Goal: Information Seeking & Learning: Learn about a topic

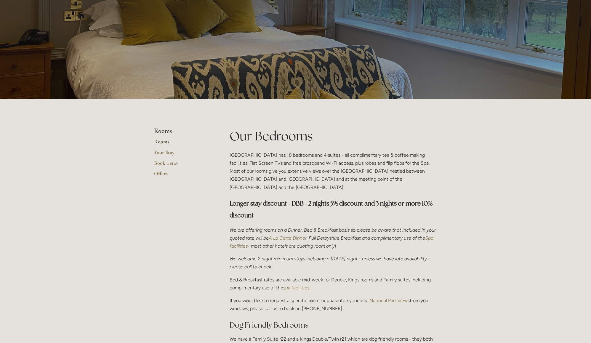
scroll to position [26, 0]
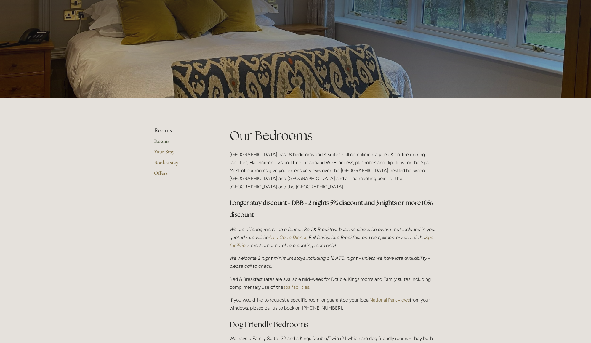
click at [307, 235] on em "A La Carte Dinner" at bounding box center [288, 238] width 38 height 6
click at [249, 235] on em "Spa facilities" at bounding box center [332, 242] width 205 height 14
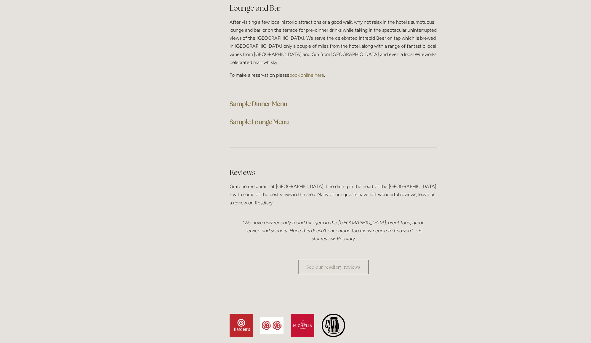
scroll to position [1525, 0]
click at [247, 99] on strong "Sample Dinner Menu" at bounding box center [259, 103] width 58 height 8
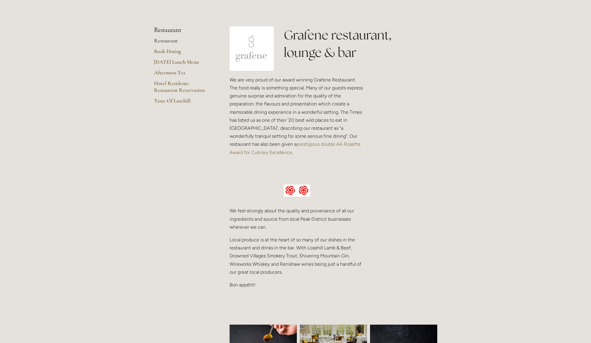
scroll to position [121, 0]
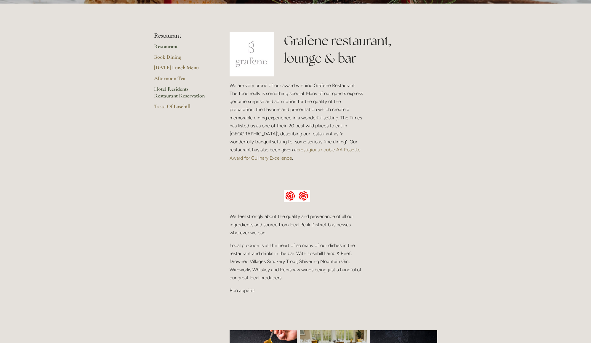
click at [162, 93] on link "Hotel Residents Restaurant Reservation" at bounding box center [182, 94] width 57 height 17
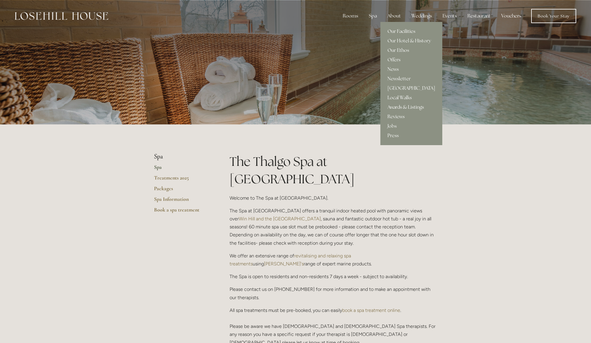
click at [400, 30] on link "Our Facilities" at bounding box center [412, 31] width 62 height 9
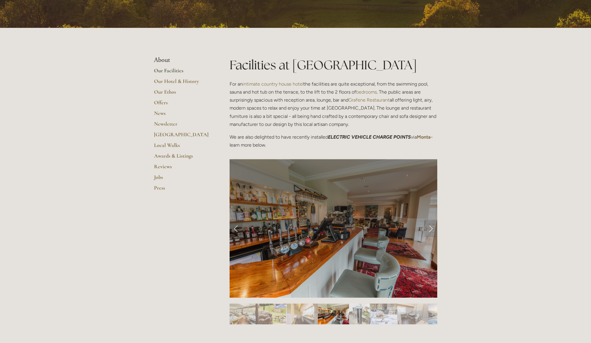
scroll to position [97, 0]
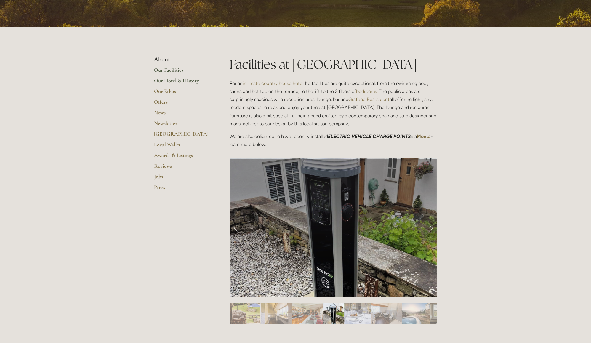
click at [174, 82] on link "Our Hotel & History" at bounding box center [182, 82] width 57 height 11
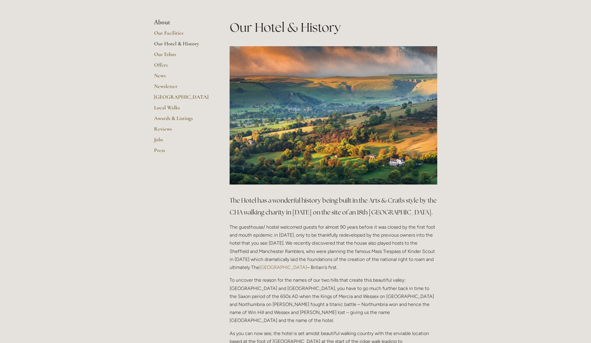
scroll to position [133, 0]
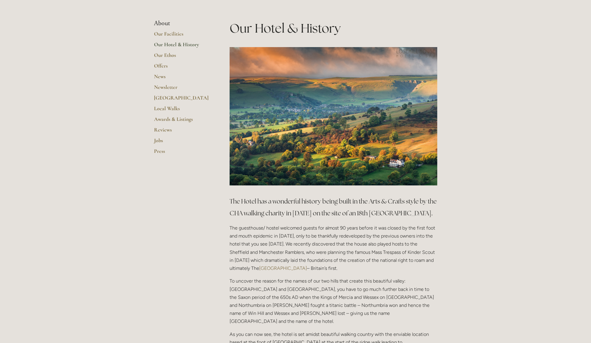
click at [172, 98] on link "[GEOGRAPHIC_DATA]" at bounding box center [182, 100] width 57 height 11
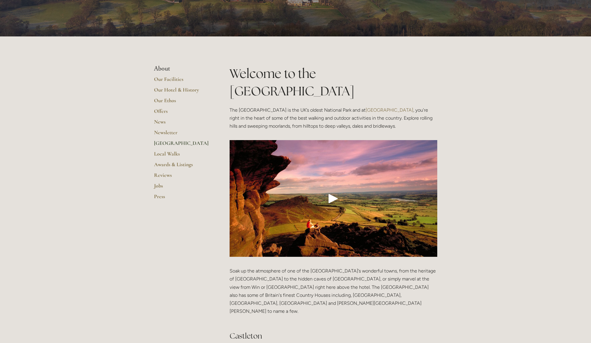
scroll to position [52, 0]
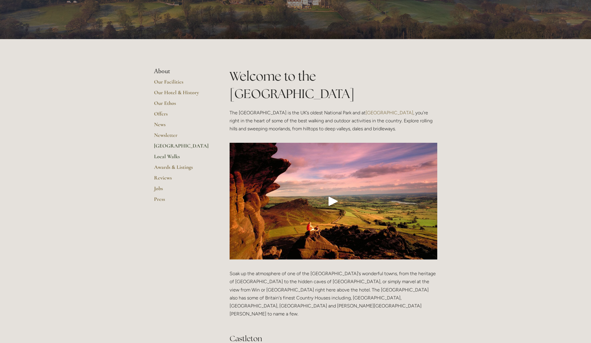
click at [171, 155] on link "Local Walks" at bounding box center [182, 158] width 57 height 11
